Goal: Task Accomplishment & Management: Manage account settings

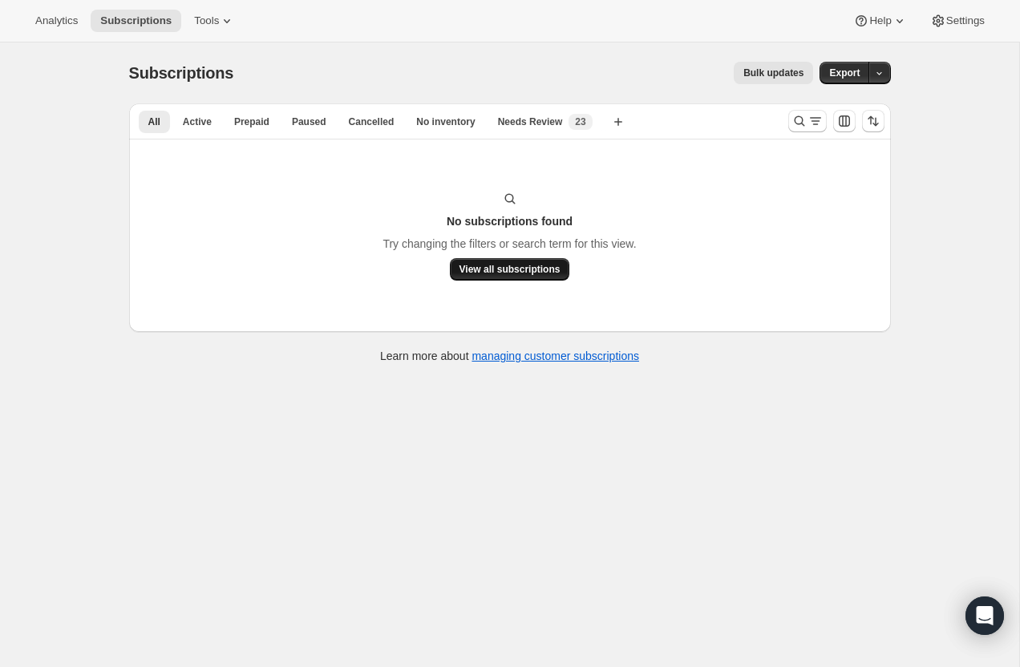
click at [493, 277] on button "View all subscriptions" at bounding box center [510, 269] width 120 height 22
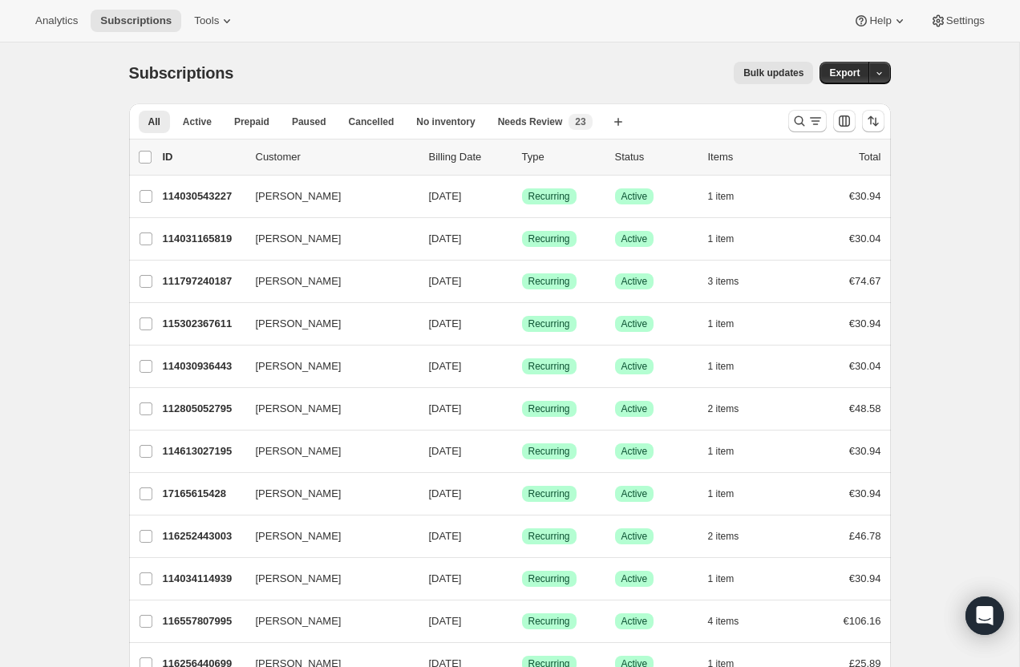
click at [59, 36] on div "Analytics Subscriptions Tools Help Settings" at bounding box center [510, 21] width 1020 height 42
click at [60, 19] on span "Analytics" at bounding box center [56, 20] width 42 height 13
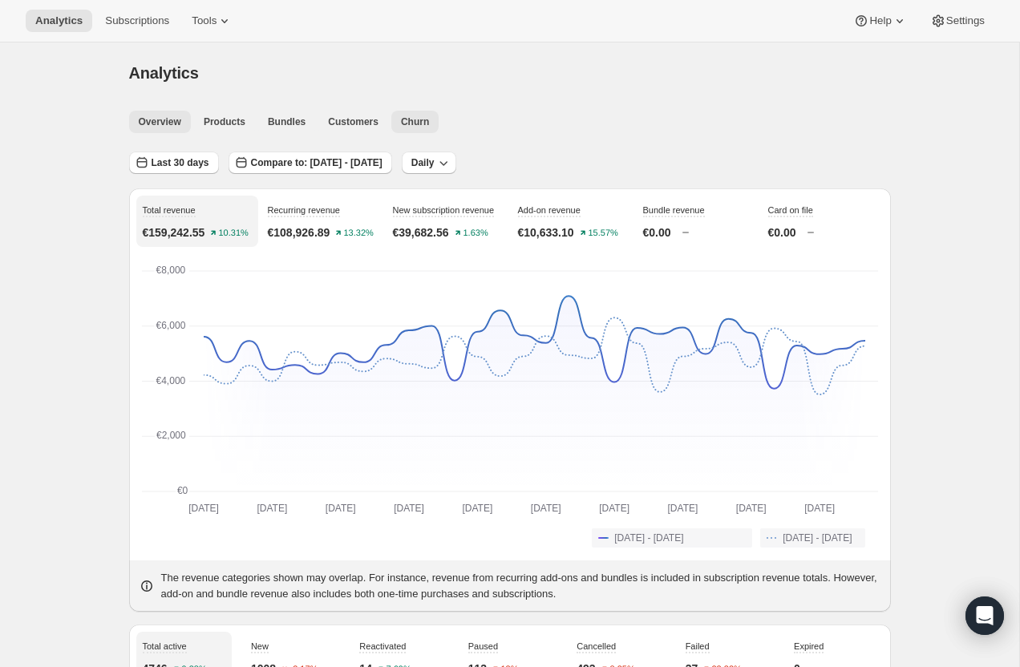
click at [411, 117] on span "Churn" at bounding box center [415, 121] width 28 height 13
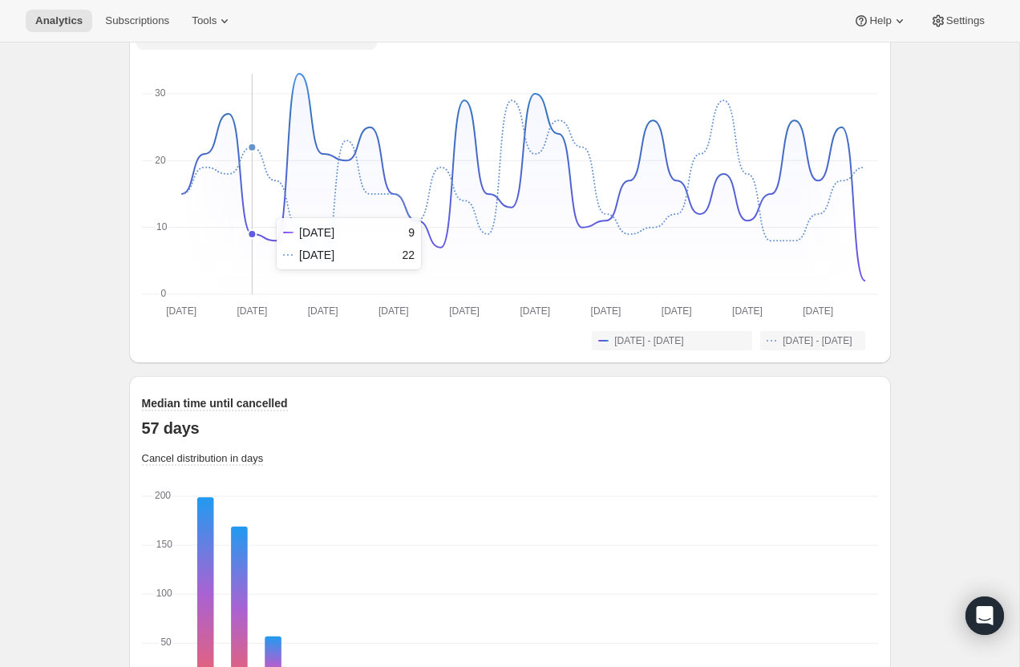
scroll to position [1243, 0]
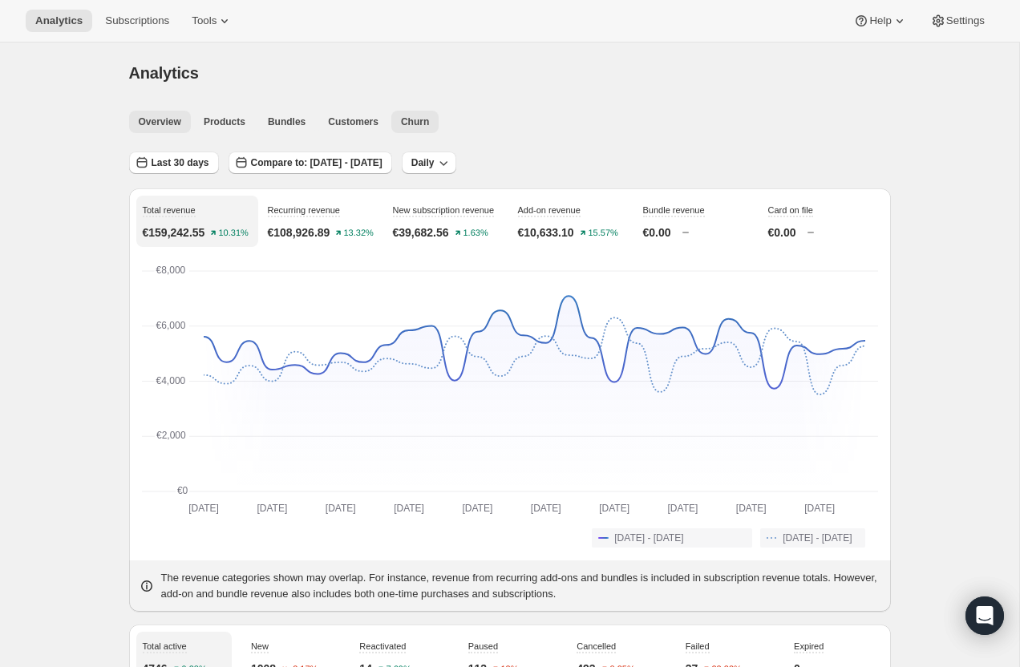
click at [419, 124] on span "Churn" at bounding box center [415, 121] width 28 height 13
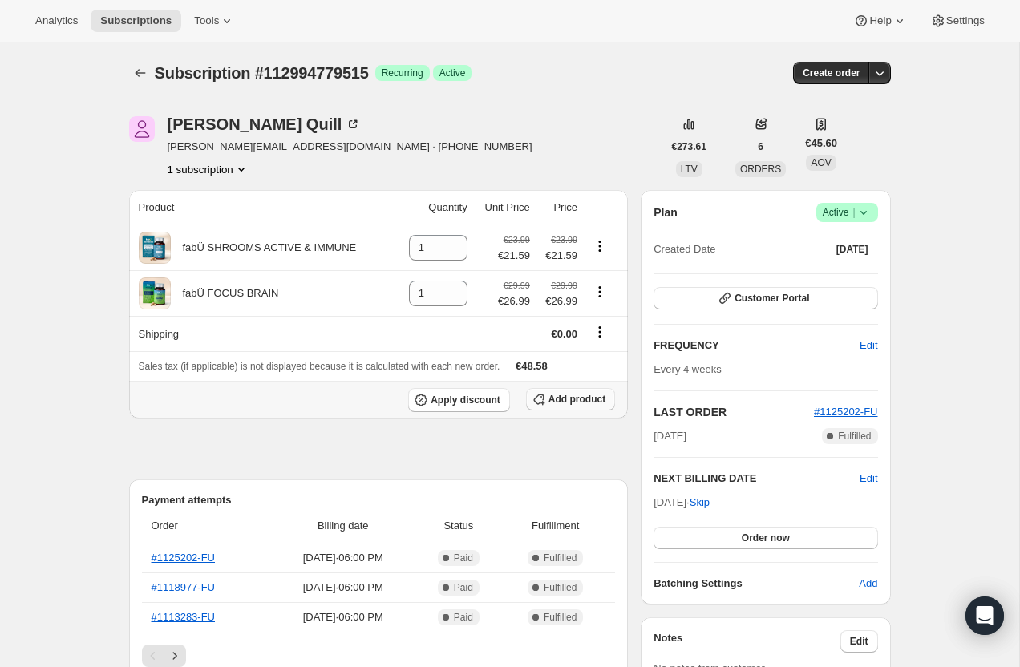
click at [571, 404] on span "Add product" at bounding box center [576, 399] width 57 height 13
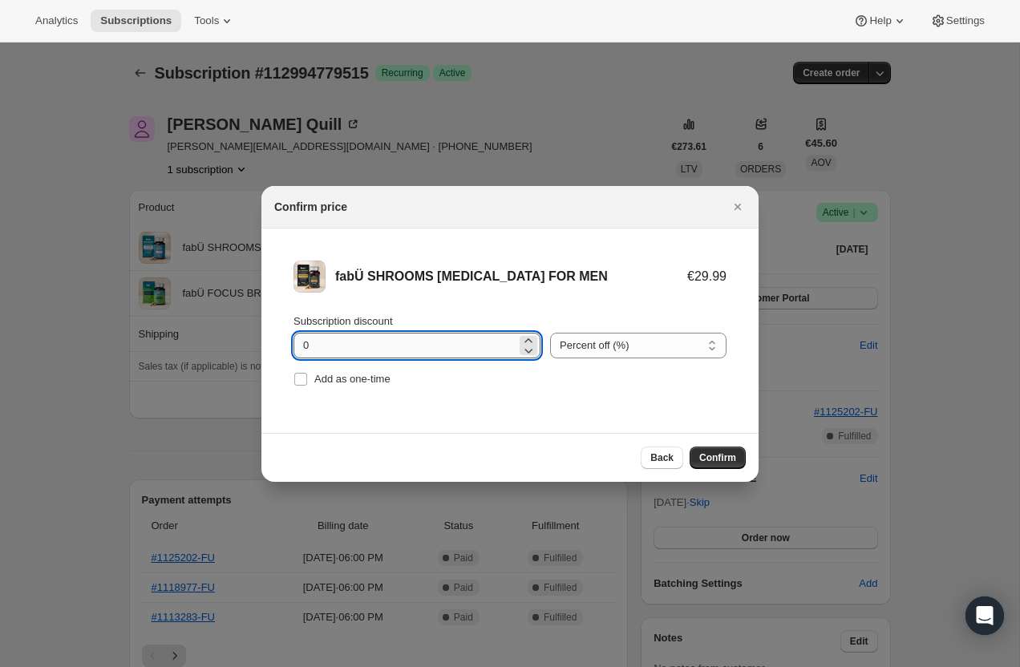
click at [380, 340] on input "0" at bounding box center [404, 346] width 223 height 26
type input "10"
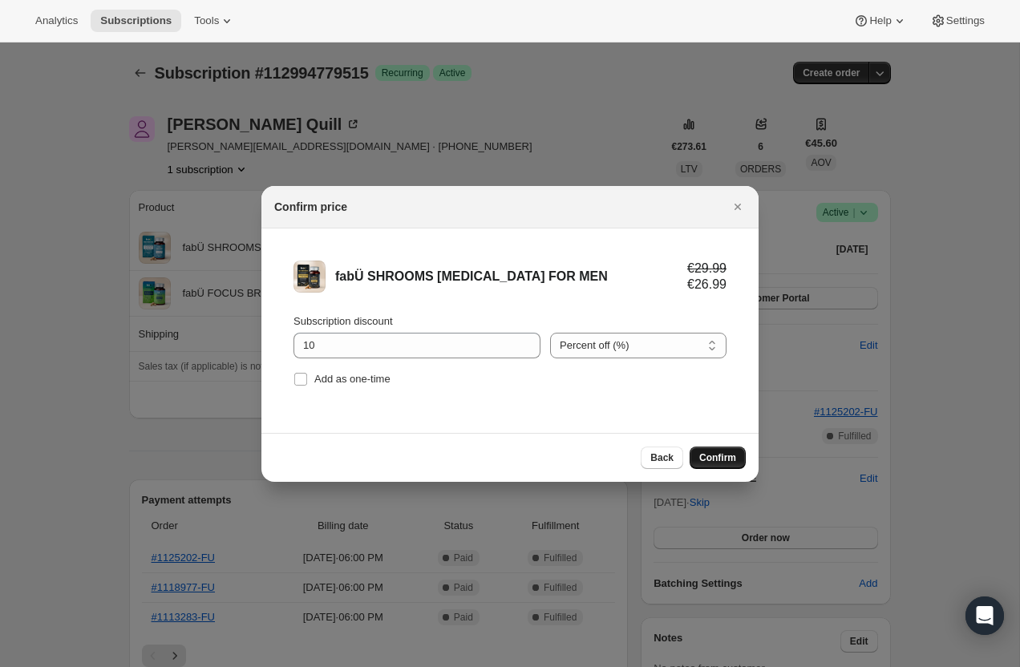
click at [718, 456] on span "Confirm" at bounding box center [717, 457] width 37 height 13
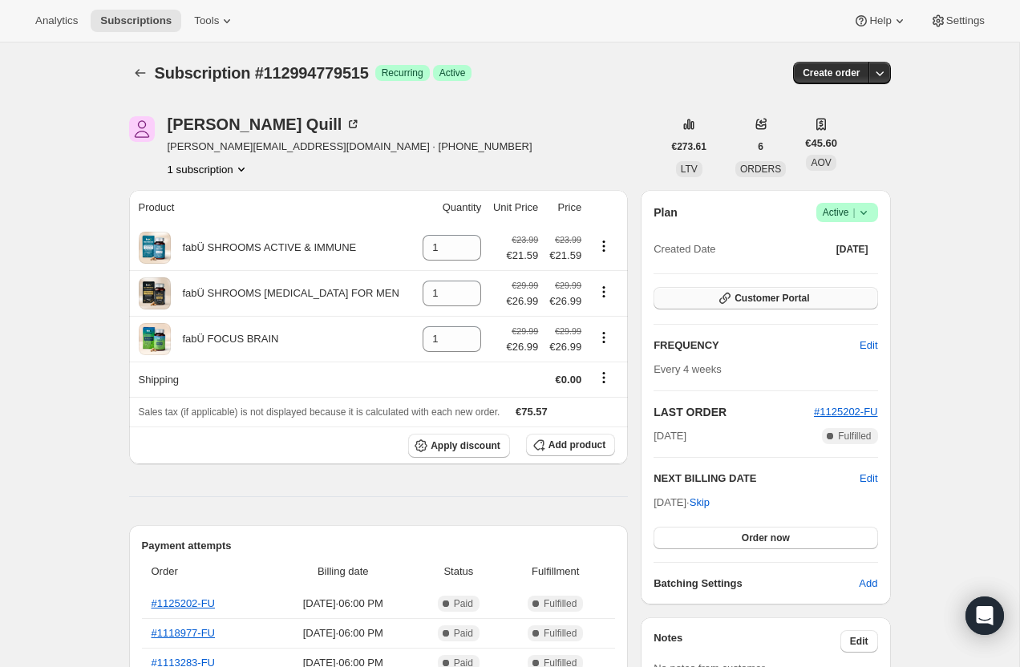
click at [780, 294] on span "Customer Portal" at bounding box center [771, 298] width 75 height 13
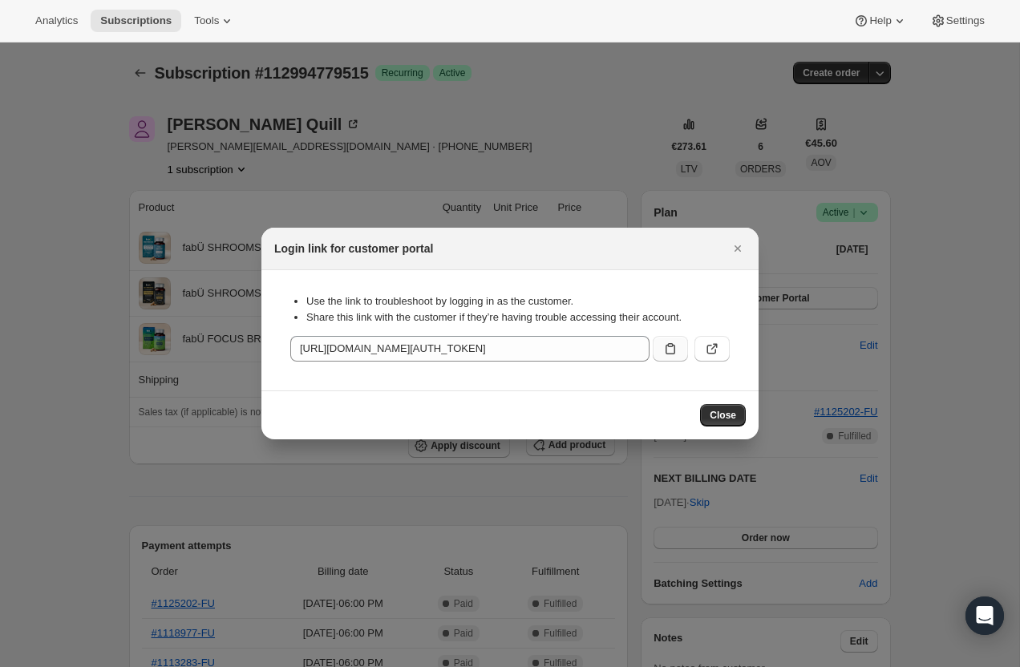
click at [670, 349] on icon ":rfv:" at bounding box center [670, 349] width 16 height 16
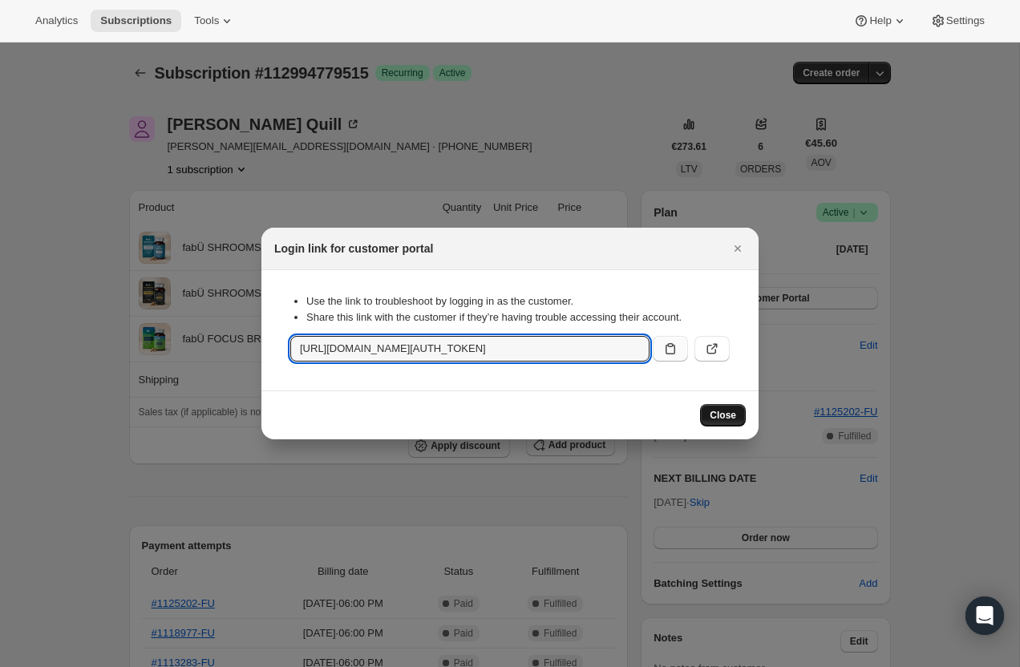
click at [725, 411] on span "Close" at bounding box center [723, 415] width 26 height 13
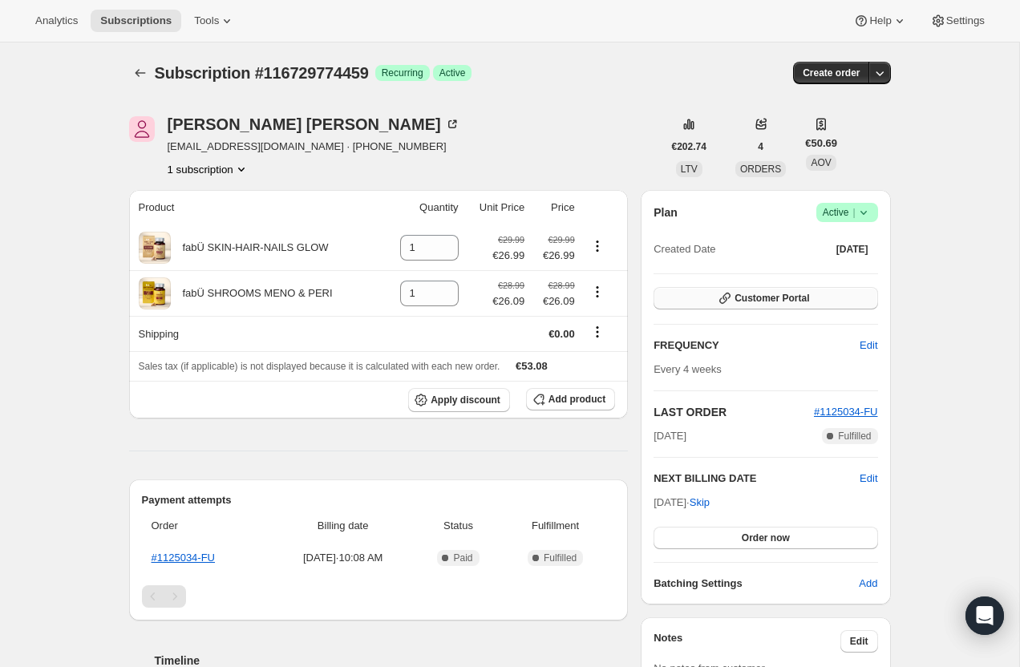
click at [766, 298] on span "Customer Portal" at bounding box center [771, 298] width 75 height 13
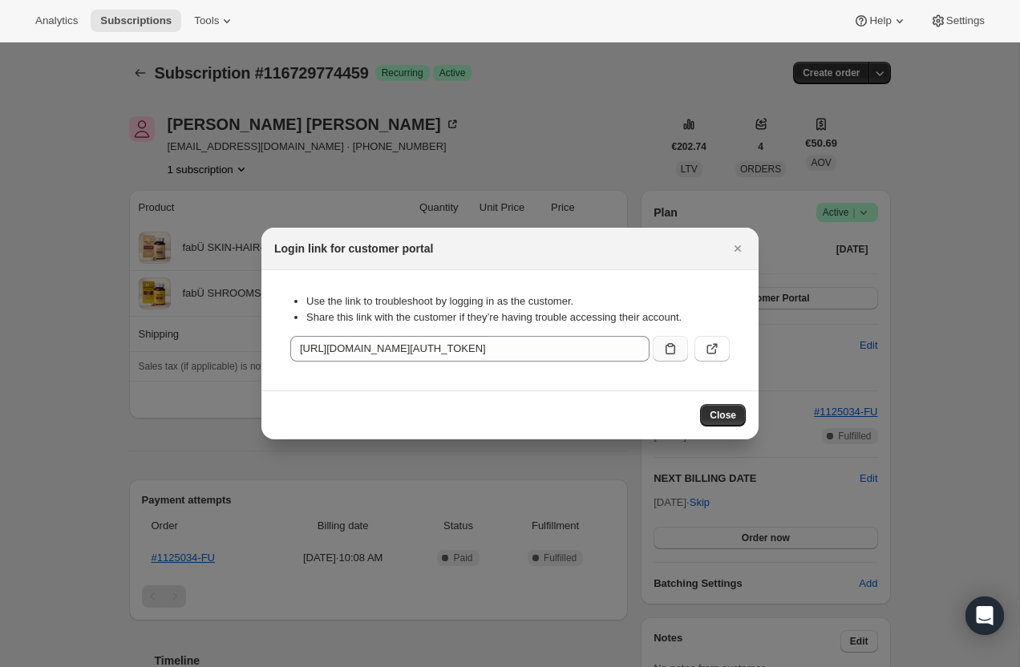
click at [666, 350] on icon ":rc3:" at bounding box center [670, 349] width 16 height 16
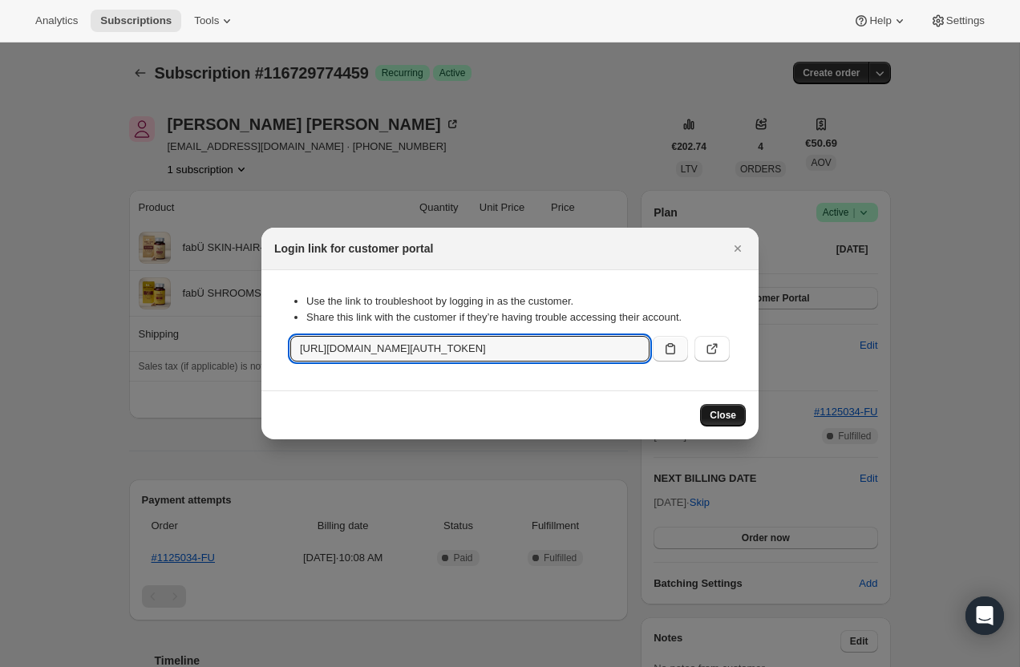
click at [725, 415] on span "Close" at bounding box center [723, 415] width 26 height 13
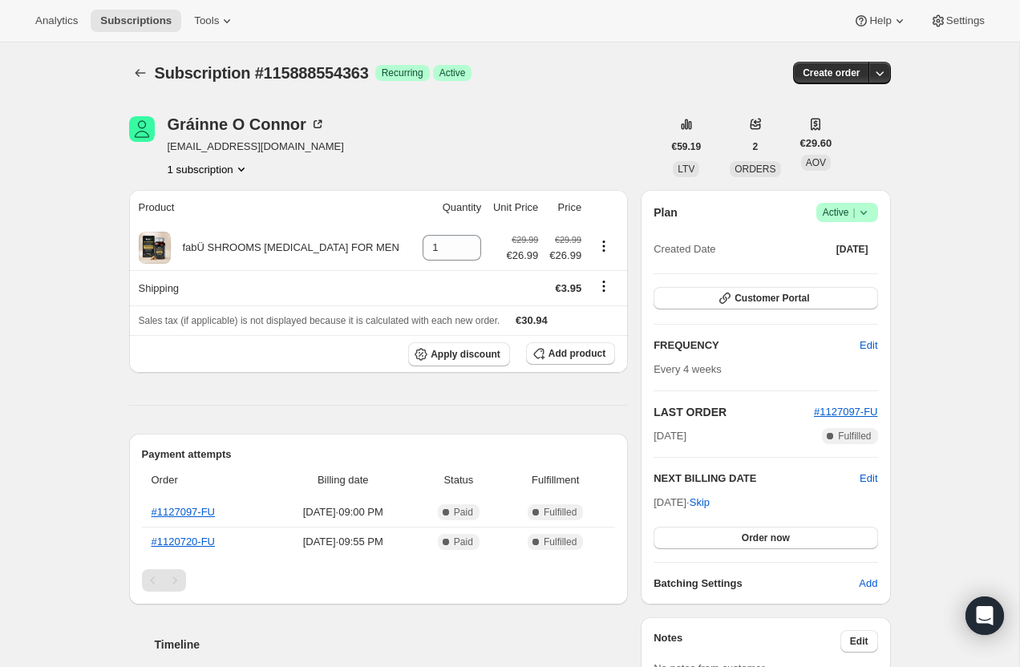
click at [865, 211] on icon at bounding box center [864, 212] width 16 height 16
click at [864, 242] on span "Pause subscription" at bounding box center [841, 244] width 88 height 12
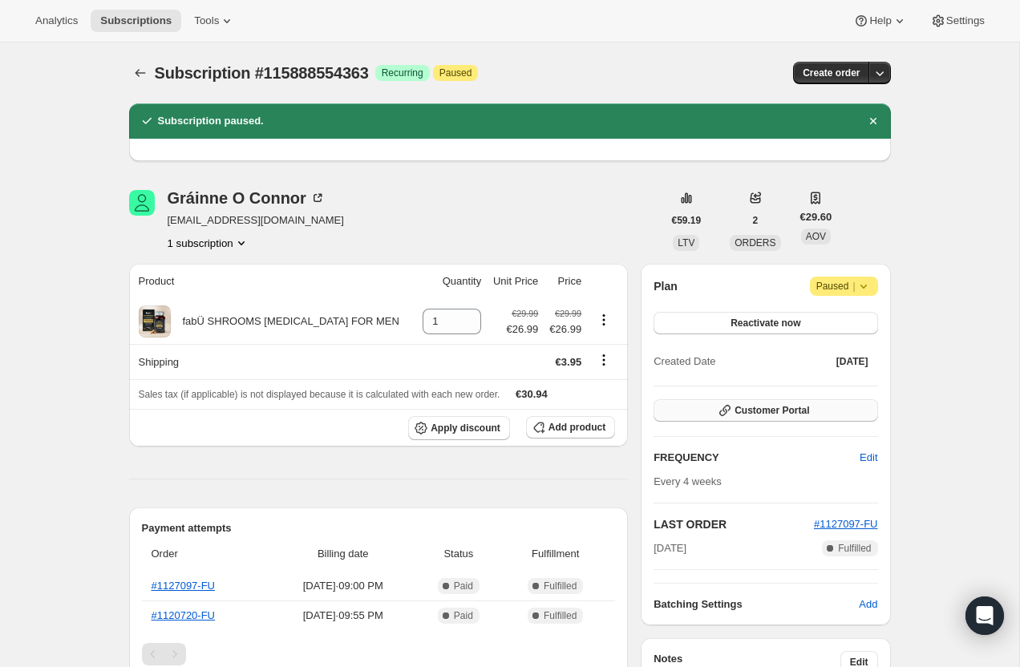
click at [765, 414] on span "Customer Portal" at bounding box center [771, 410] width 75 height 13
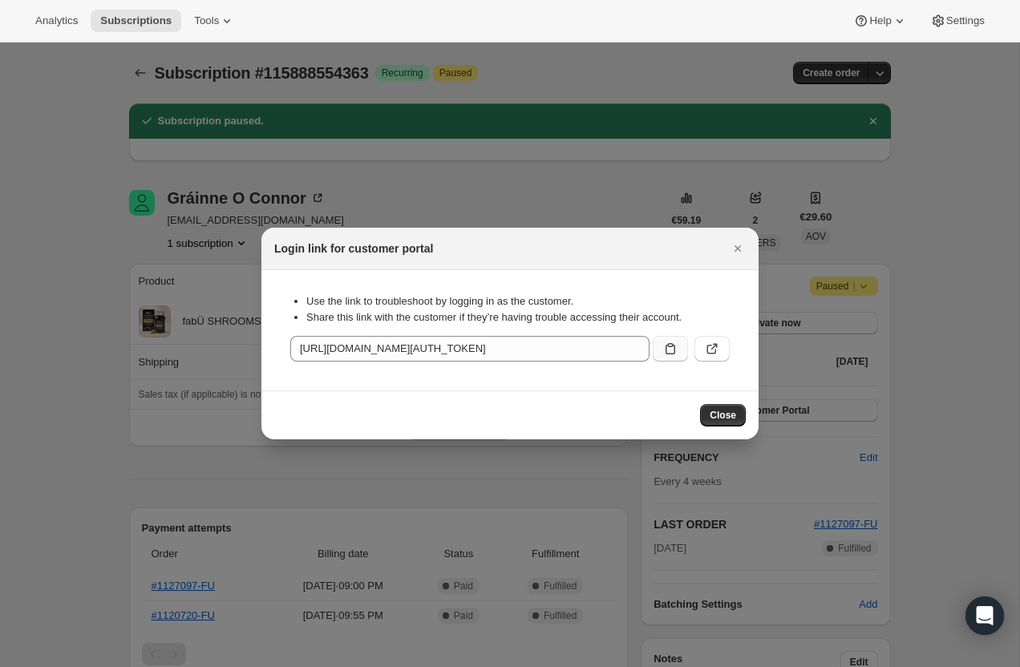
click at [672, 346] on icon ":rel:" at bounding box center [671, 348] width 10 height 11
click at [725, 417] on span "Close" at bounding box center [723, 415] width 26 height 13
